Goal: Information Seeking & Learning: Obtain resource

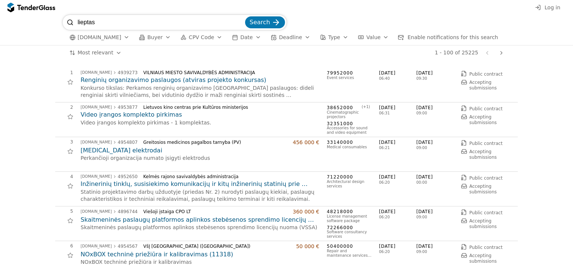
type input "lieptas"
click at [278, 18] on div "submit" at bounding box center [276, 22] width 29 height 29
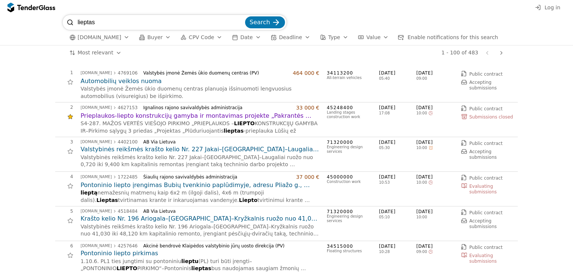
click at [128, 21] on input "lieptas" at bounding box center [161, 22] width 166 height 15
type input "l"
type input "pontoninis"
click at [257, 22] on span "Search" at bounding box center [260, 22] width 21 height 7
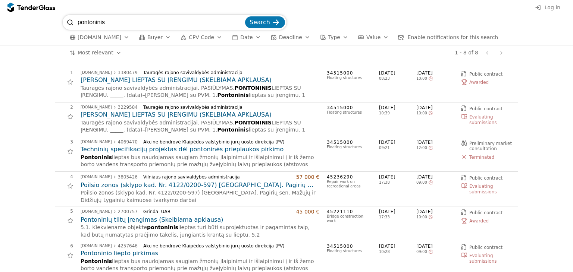
click at [204, 79] on h2 "PONTONINIS LIEPTAS SU ĮRENGIMU (SKELBIAMA APKLAUSA)" at bounding box center [200, 80] width 239 height 8
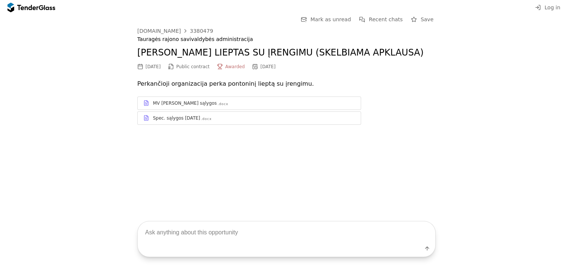
click at [194, 105] on div "MV Bendrosios sąlygos" at bounding box center [185, 103] width 64 height 6
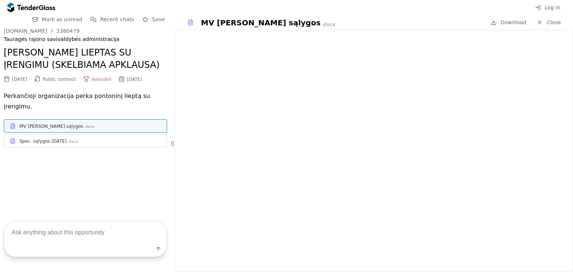
click at [51, 138] on div "Spec. sąlygos 2025.06.25" at bounding box center [42, 141] width 47 height 6
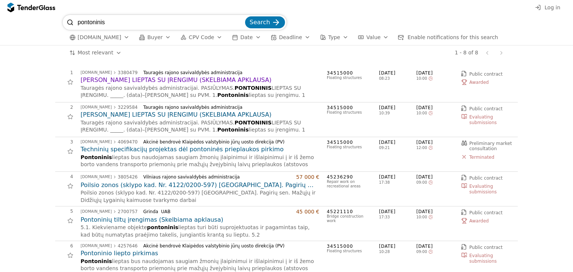
click at [181, 79] on h2 "PONTONINIS LIEPTAS SU ĮRENGIMU (SKELBIAMA APKLAUSA)" at bounding box center [200, 80] width 239 height 8
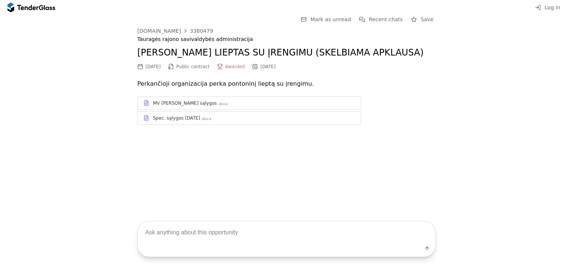
click at [173, 119] on div "Spec. sąlygos 2025.06.25" at bounding box center [176, 118] width 47 height 6
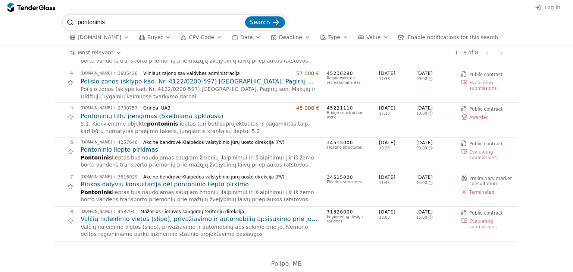
scroll to position [106, 0]
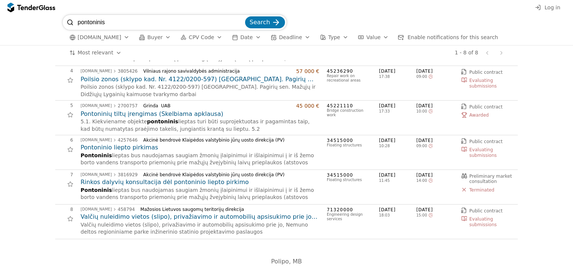
click at [107, 148] on h2 "Pontoninio liepto pirkimas" at bounding box center [200, 148] width 239 height 8
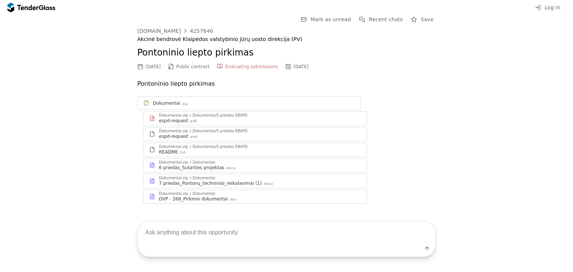
click at [164, 197] on div "DVP - 268_Pirkimo dokumentai" at bounding box center [193, 199] width 69 height 6
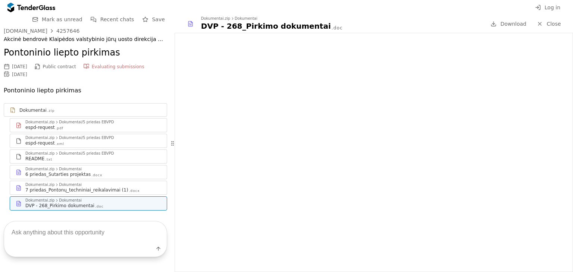
click at [73, 190] on div "7 priedas_Pontonų_techniniai_reikalavimai (1)" at bounding box center [76, 190] width 103 height 6
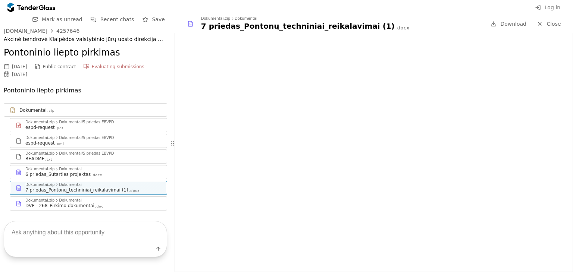
click at [46, 176] on div "6 priedas_Sutarties projektas" at bounding box center [57, 175] width 65 height 6
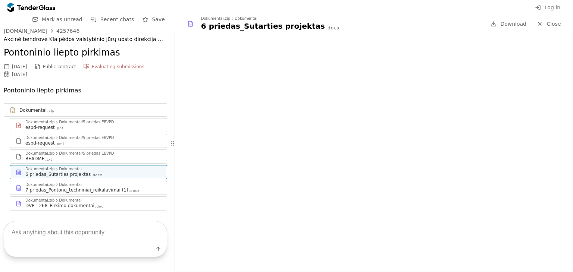
click at [38, 157] on div "README" at bounding box center [34, 159] width 19 height 6
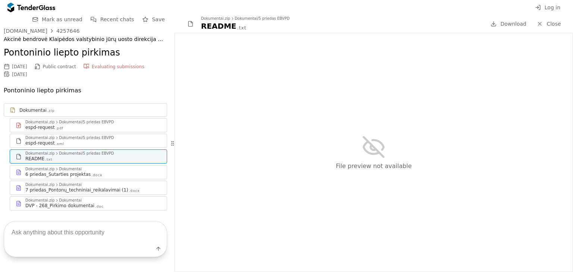
click at [99, 146] on div "espd-request .xml" at bounding box center [93, 143] width 136 height 6
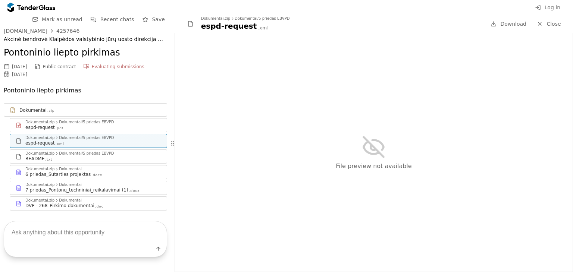
click at [89, 141] on div "espd-request .xml" at bounding box center [93, 143] width 136 height 6
click at [72, 125] on div "espd-request .pdf" at bounding box center [93, 128] width 136 height 6
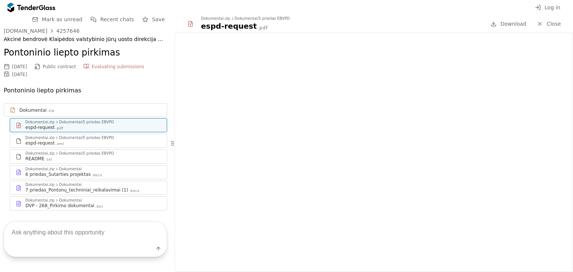
click at [71, 206] on div "Label" at bounding box center [85, 239] width 171 height 66
click at [60, 206] on div "Label" at bounding box center [85, 239] width 171 height 66
click at [52, 187] on div "7 priedas_Pontonų_techniniai_reikalavimai (1)" at bounding box center [76, 190] width 103 height 6
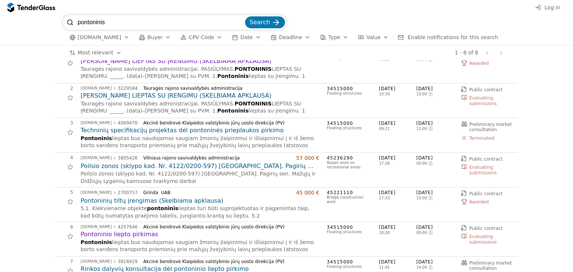
scroll to position [37, 0]
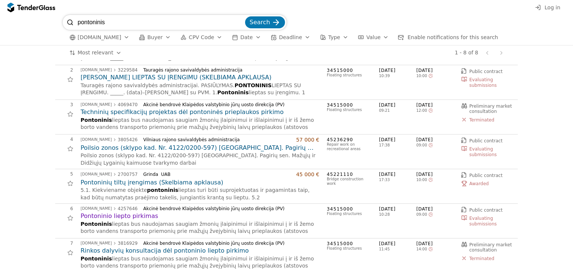
click at [118, 185] on h2 "Pontoninių tiltų įrengimas (Skelbiama apklausa)" at bounding box center [200, 183] width 239 height 8
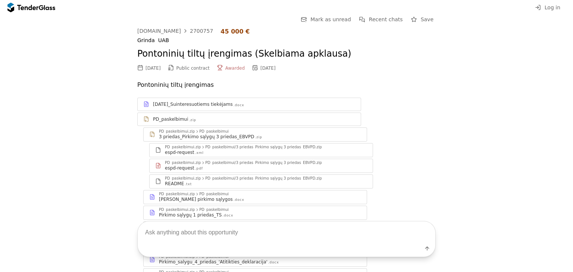
click at [179, 112] on div "2025-05-19_Suinteresuotiems tiekėjams .docx PD_paskelbimui .zip PD_paskelbimui.…" at bounding box center [286, 190] width 298 height 185
click at [176, 120] on div "PD_paskelbimui" at bounding box center [170, 119] width 35 height 6
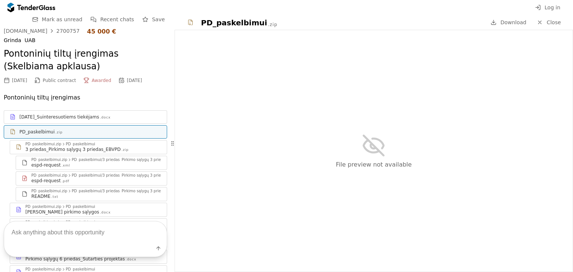
click at [74, 149] on div "3 priedas_Pirkimo sąlygų 3 priedas_EBVPD" at bounding box center [72, 150] width 95 height 6
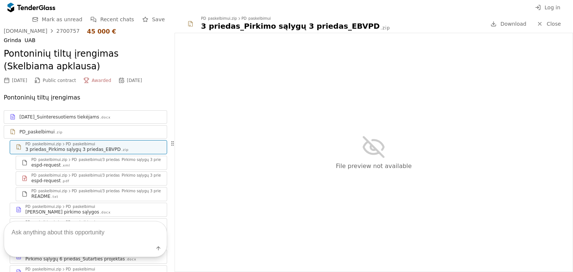
click at [70, 162] on div "espd-request .xml" at bounding box center [96, 165] width 130 height 6
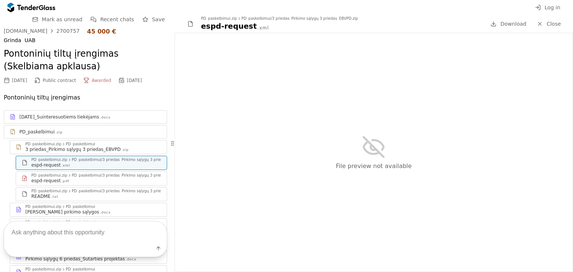
click at [66, 178] on div "espd-request .pdf" at bounding box center [96, 181] width 130 height 6
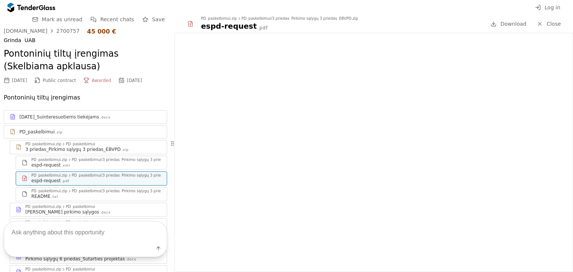
click at [82, 198] on div "README .txt" at bounding box center [96, 197] width 130 height 6
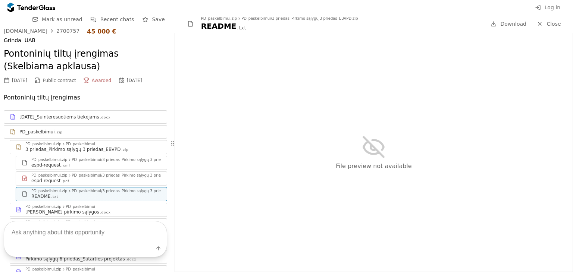
click at [80, 207] on div "Label" at bounding box center [85, 239] width 171 height 66
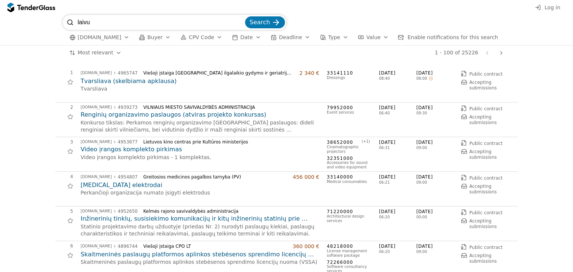
type input "laivu"
click at [269, 22] on span "Search" at bounding box center [260, 22] width 21 height 7
click at [100, 25] on input "search" at bounding box center [161, 22] width 166 height 15
type input "l"
type input "prieplauka"
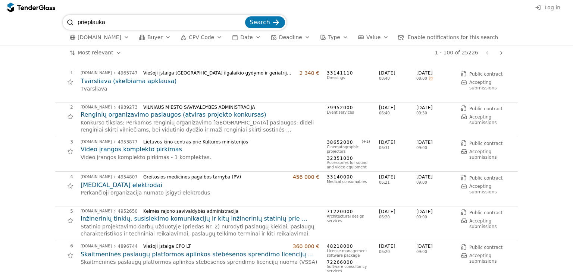
click at [270, 22] on button "Search" at bounding box center [265, 22] width 40 height 12
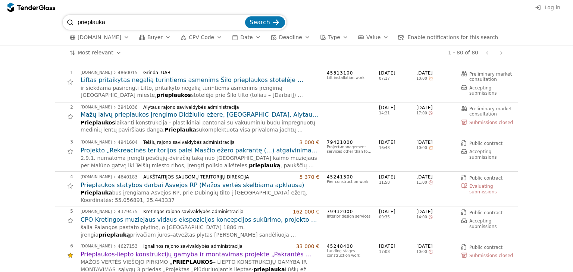
click at [132, 150] on h2 "Projekto „Rekreacinės teritorijos palei Masčio ežero pakrantę (...) atgaivinima…" at bounding box center [200, 151] width 239 height 8
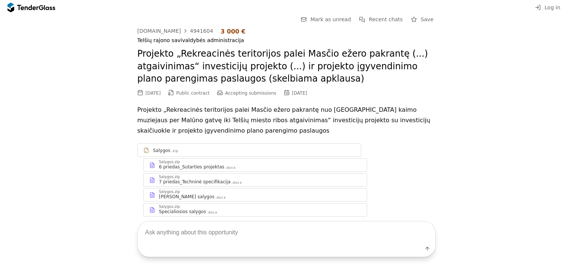
click at [182, 165] on div "6 priedas_Sutarties projektas" at bounding box center [191, 167] width 65 height 6
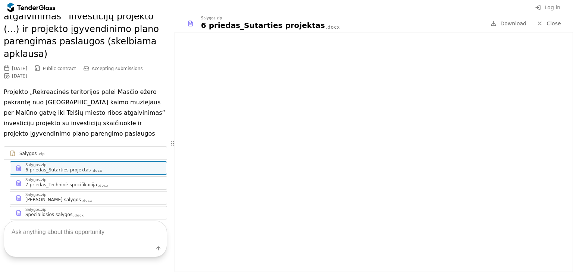
scroll to position [94, 0]
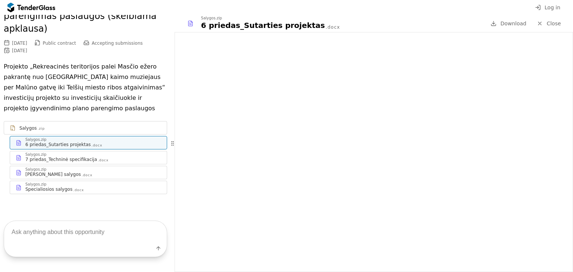
click at [68, 157] on div "7 priedas_Techninė specifikacija" at bounding box center [61, 160] width 72 height 6
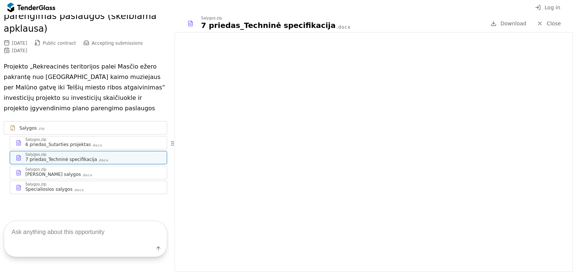
click at [40, 168] on div "Salygos.zip" at bounding box center [35, 170] width 21 height 4
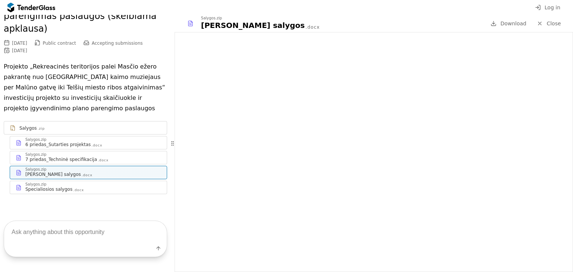
click at [115, 187] on div "Specialiosios salygos .docx" at bounding box center [93, 190] width 136 height 6
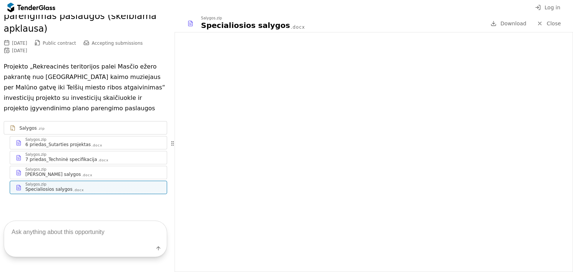
click at [33, 125] on div "Salygos" at bounding box center [28, 128] width 18 height 6
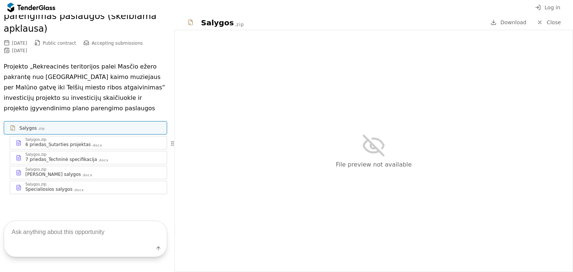
click at [42, 142] on div "6 priedas_Sutarties projektas" at bounding box center [57, 145] width 65 height 6
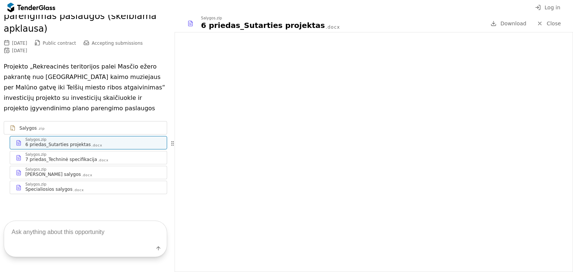
click at [125, 157] on div "7 priedas_Techninė specifikacija .docx" at bounding box center [93, 160] width 136 height 6
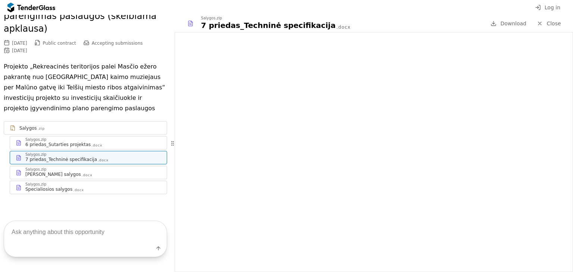
click at [78, 172] on div "[PERSON_NAME] salygos .docx" at bounding box center [93, 175] width 136 height 6
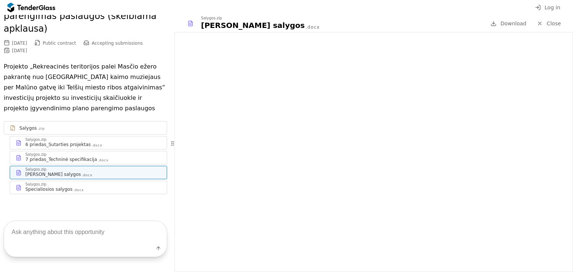
click at [58, 187] on div "Specialiosios salygos" at bounding box center [48, 190] width 47 height 6
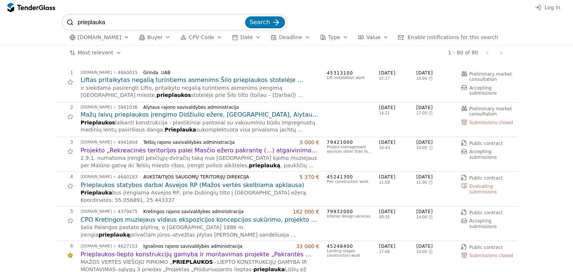
scroll to position [37, 0]
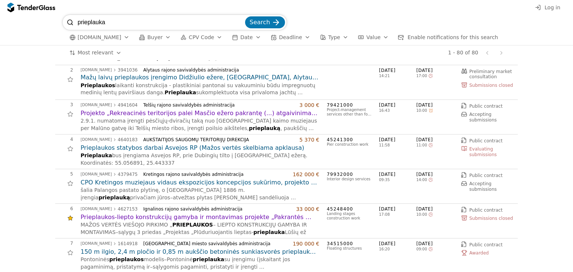
click at [160, 76] on h2 "Mažų laivų prieplaukos įrengimo Didžiulio ežere, [GEOGRAPHIC_DATA], Alytaus r. …" at bounding box center [200, 77] width 239 height 8
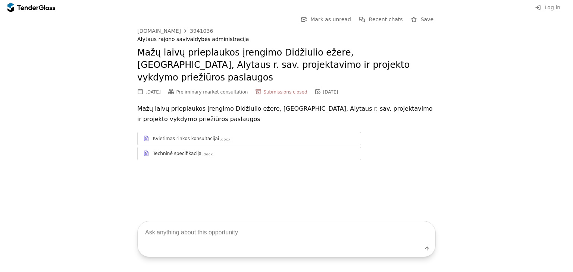
click at [219, 134] on div "Kvietimas rinkos konsultacijai .docx" at bounding box center [249, 138] width 223 height 9
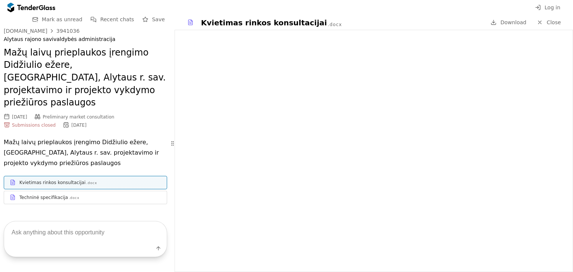
click at [103, 195] on div "Techninė specifikacija .docx" at bounding box center [90, 198] width 142 height 6
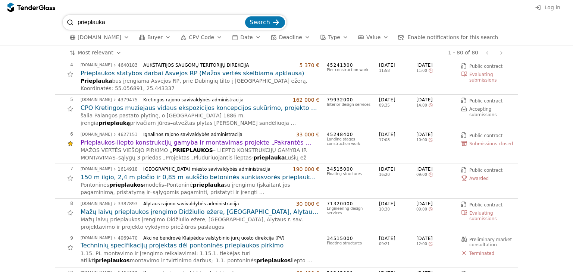
scroll to position [149, 0]
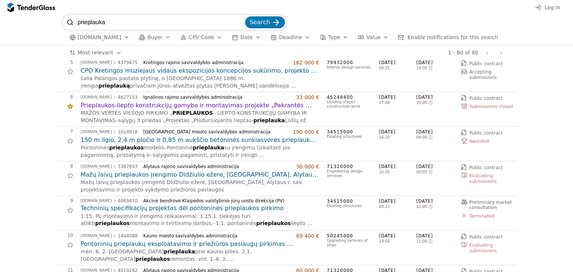
click at [168, 106] on h2 "Prieplaukos-liepto konstrukcijų gamyba ir montavimas projekte „Pakrantės priein…" at bounding box center [200, 105] width 239 height 8
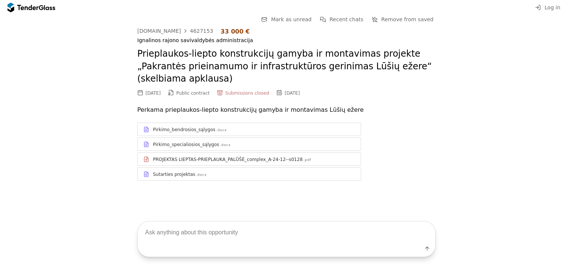
click at [163, 127] on div "Pirkimo_bendrosios_sąlygos" at bounding box center [184, 130] width 62 height 6
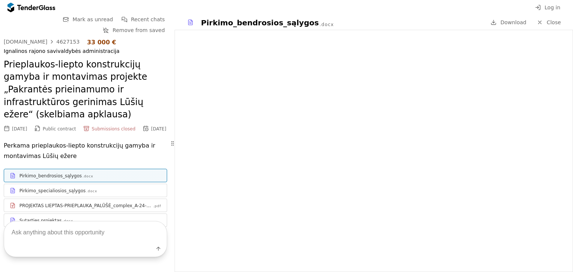
click at [48, 194] on div "Pirkimo_specialiosios_sąlygos" at bounding box center [52, 191] width 66 height 6
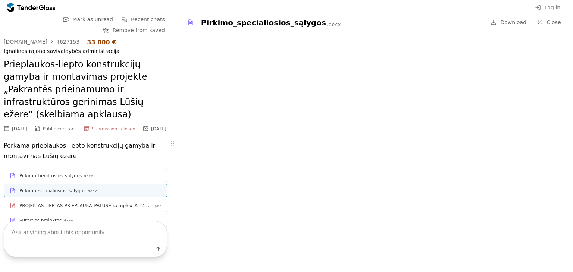
click at [115, 208] on div "Label" at bounding box center [85, 239] width 171 height 66
click at [38, 209] on div "Label" at bounding box center [85, 239] width 171 height 66
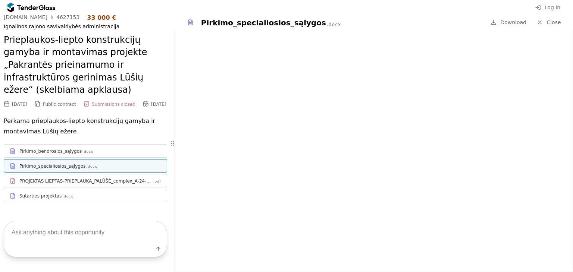
scroll to position [46, 0]
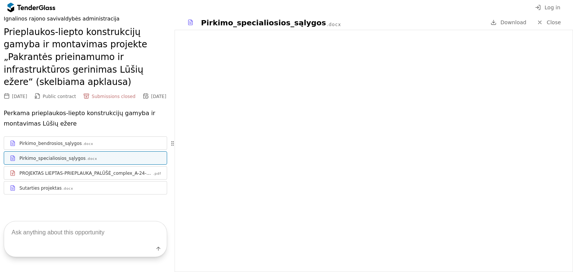
click at [116, 171] on div "PROJEKTAS LIEPTAS-PRIEPLAUKA_PALŪŠĖ_complex_A-24-12--s0128" at bounding box center [85, 174] width 133 height 6
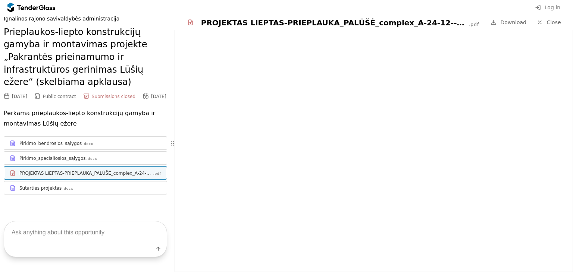
click at [35, 185] on div "Sutarties projektas" at bounding box center [40, 188] width 42 height 6
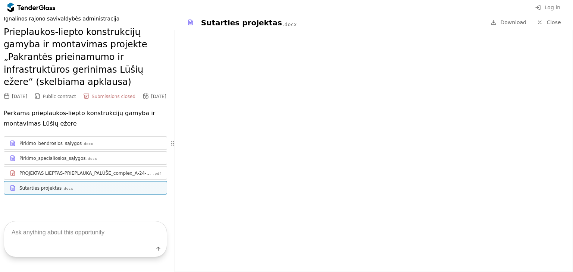
click at [40, 171] on div "PROJEKTAS LIEPTAS-PRIEPLAUKA_PALŪŠĖ_complex_A-24-12--s0128" at bounding box center [85, 174] width 133 height 6
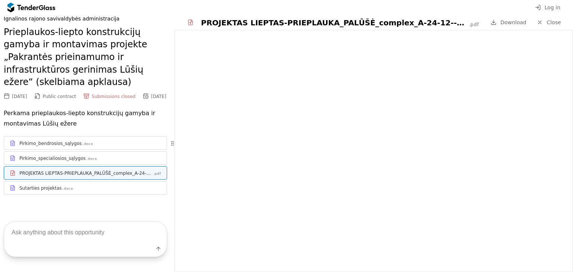
click at [37, 185] on div "Sutarties projektas" at bounding box center [40, 188] width 42 height 6
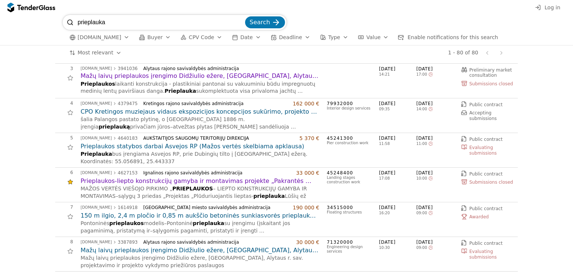
scroll to position [75, 0]
click at [190, 183] on h2 "Prieplaukos-liepto konstrukcijų gamyba ir montavimas projekte „Pakrantės priein…" at bounding box center [200, 180] width 239 height 8
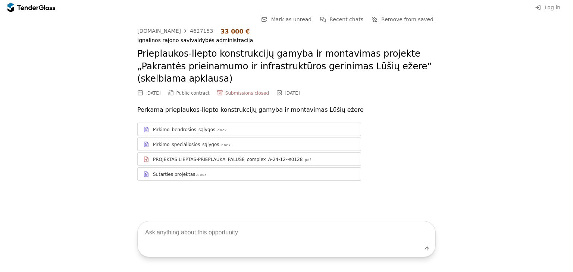
click at [183, 157] on div "PROJEKTAS LIEPTAS-PRIEPLAUKA_PALŪŠĖ_complex_A-24-12--s0128" at bounding box center [228, 160] width 150 height 6
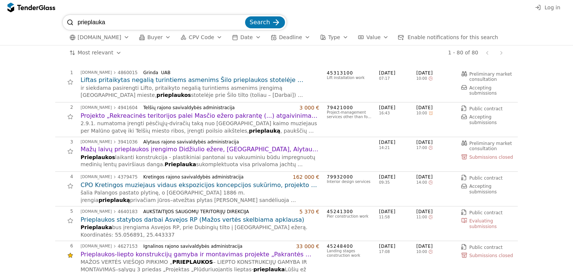
click at [146, 15] on input "prieplauka" at bounding box center [161, 22] width 166 height 15
type input "p"
type input "didkiemis"
click at [272, 19] on div "submit" at bounding box center [276, 22] width 29 height 29
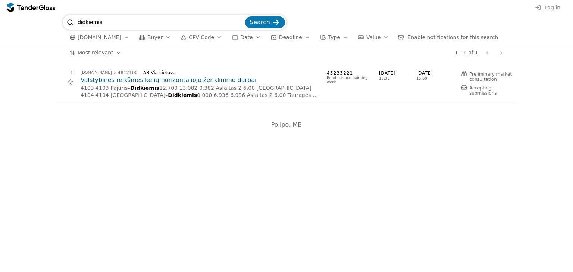
click at [133, 26] on input "didkiemis" at bounding box center [161, 22] width 166 height 15
type input "d"
